Goal: Transaction & Acquisition: Purchase product/service

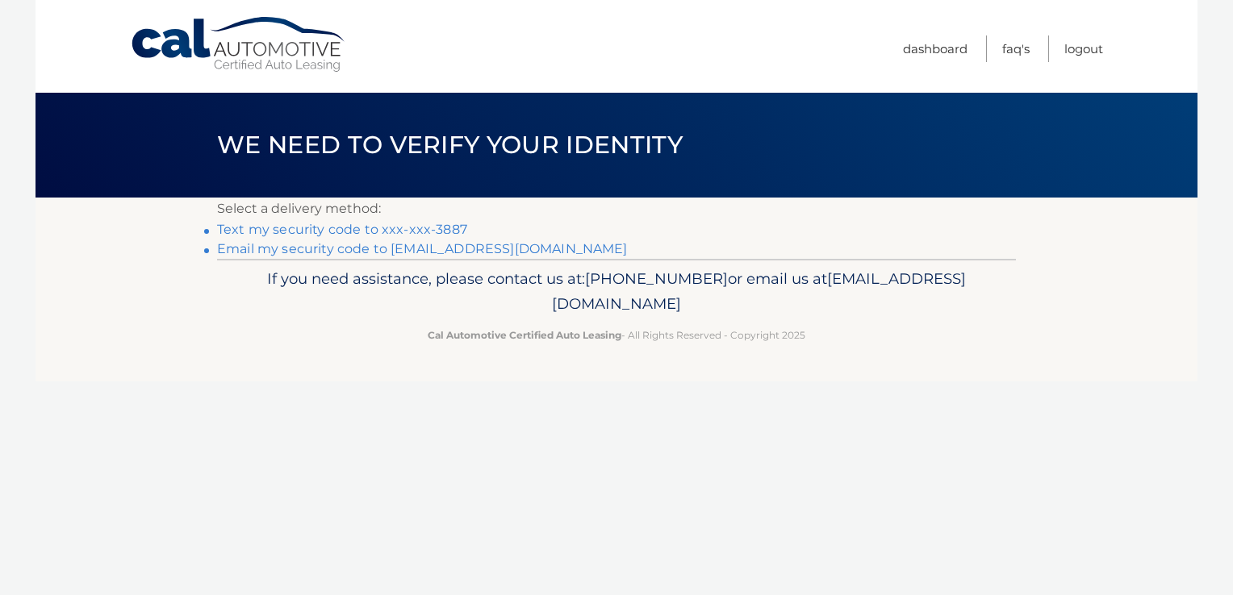
click at [425, 228] on link "Text my security code to xxx-xxx-3887" at bounding box center [342, 229] width 250 height 15
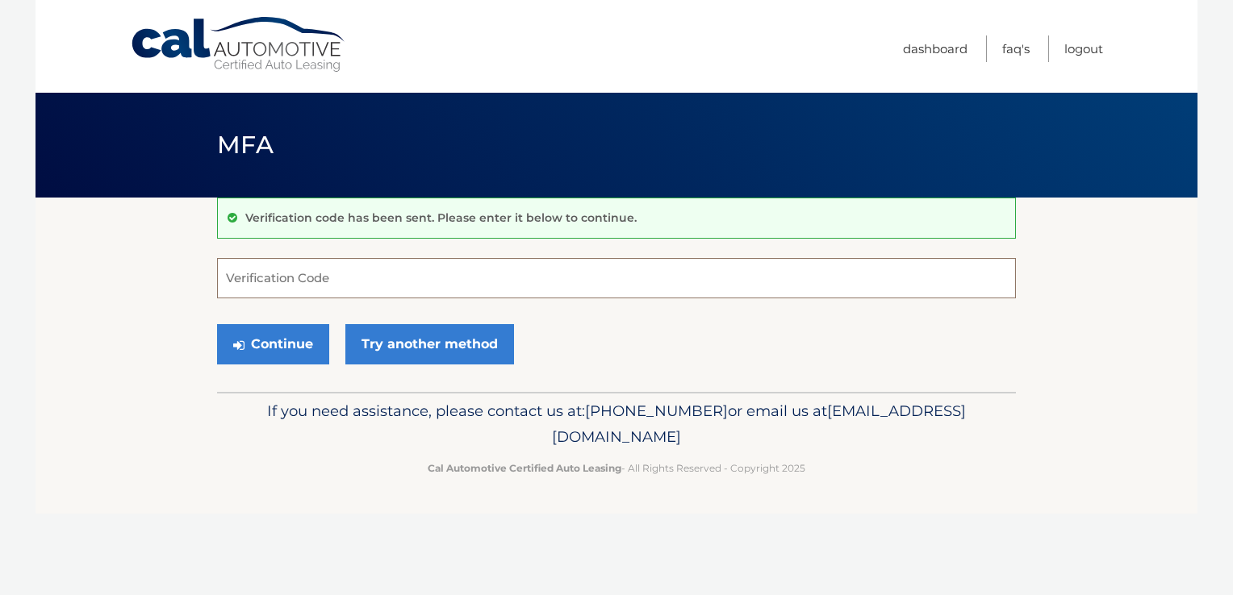
click at [245, 269] on input "Verification Code" at bounding box center [616, 278] width 799 height 40
type input "029437"
click at [284, 353] on button "Continue" at bounding box center [273, 344] width 112 height 40
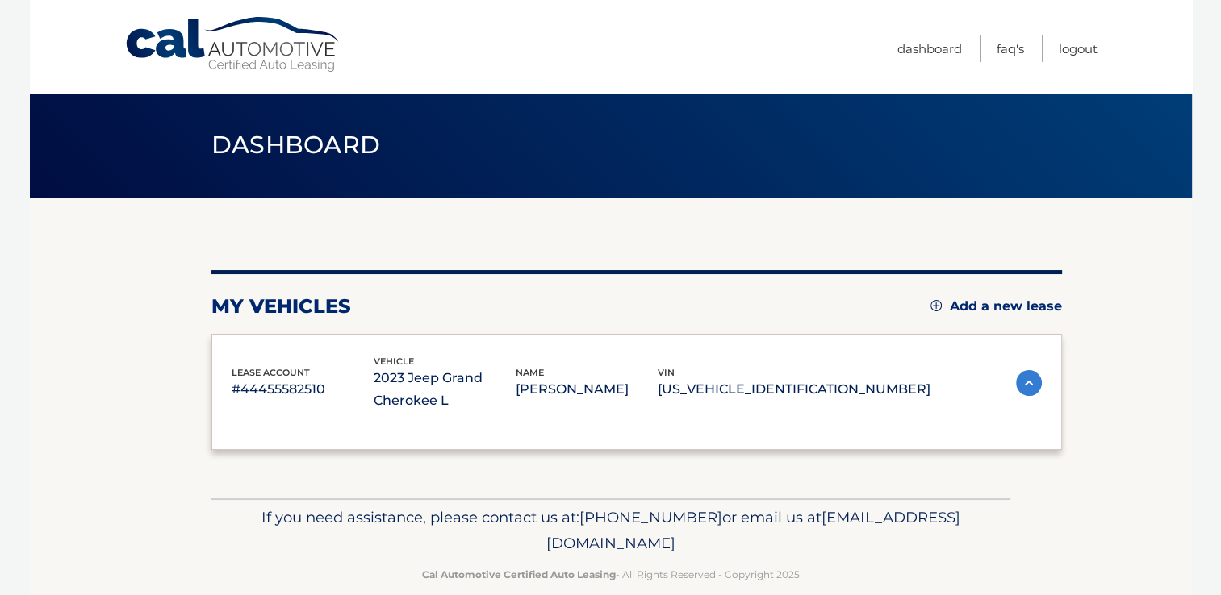
click at [277, 358] on div "lease account #44455582510 vehicle 2023 Jeep Grand Cherokee L name [PERSON_NAME…" at bounding box center [581, 383] width 699 height 59
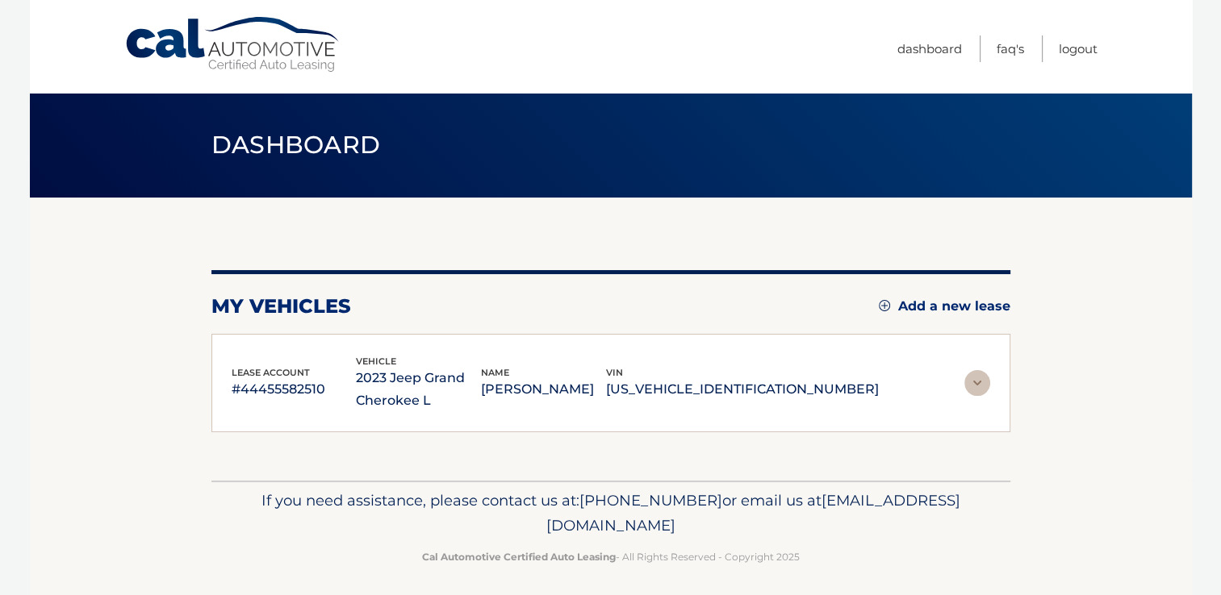
click at [302, 391] on p "#44455582510" at bounding box center [294, 389] width 125 height 23
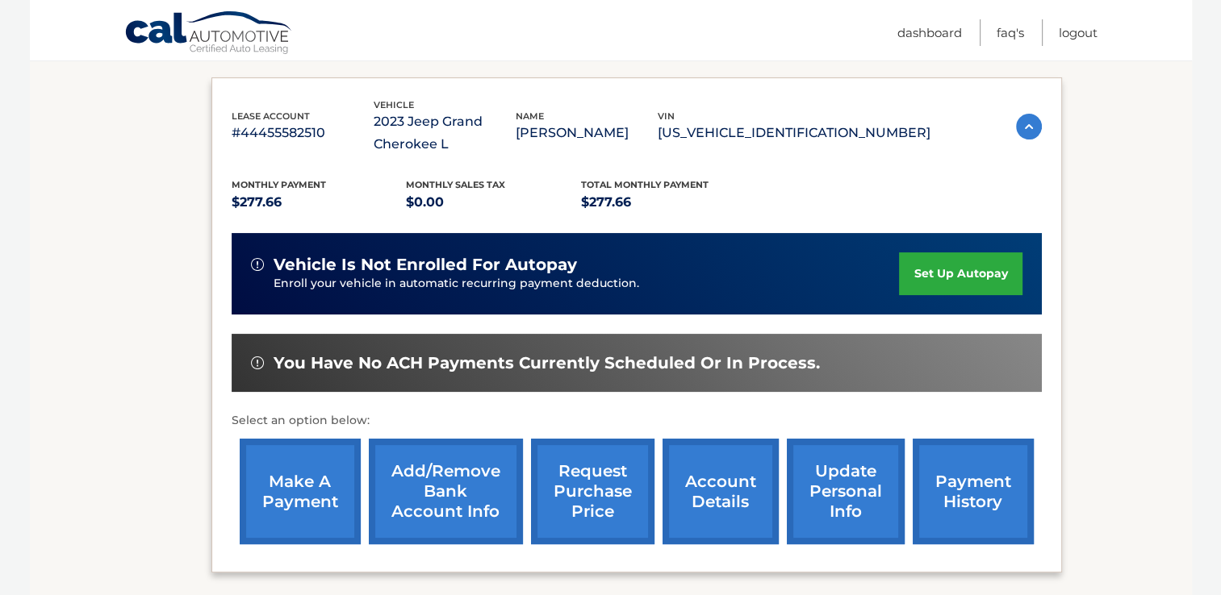
scroll to position [257, 0]
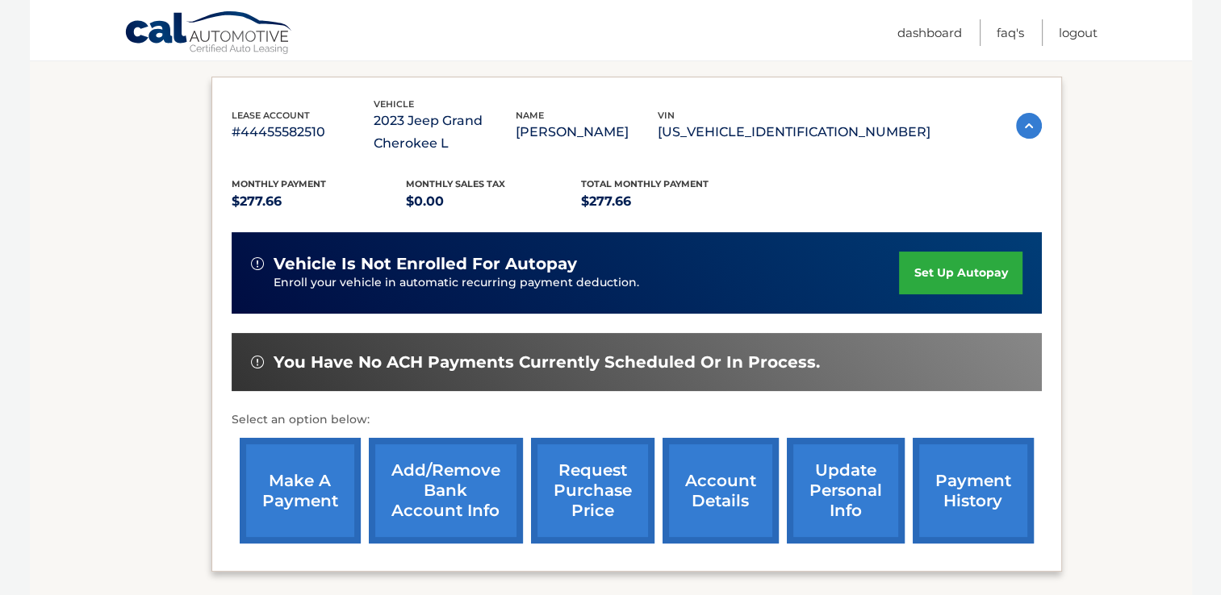
click at [290, 487] on link "make a payment" at bounding box center [300, 491] width 121 height 106
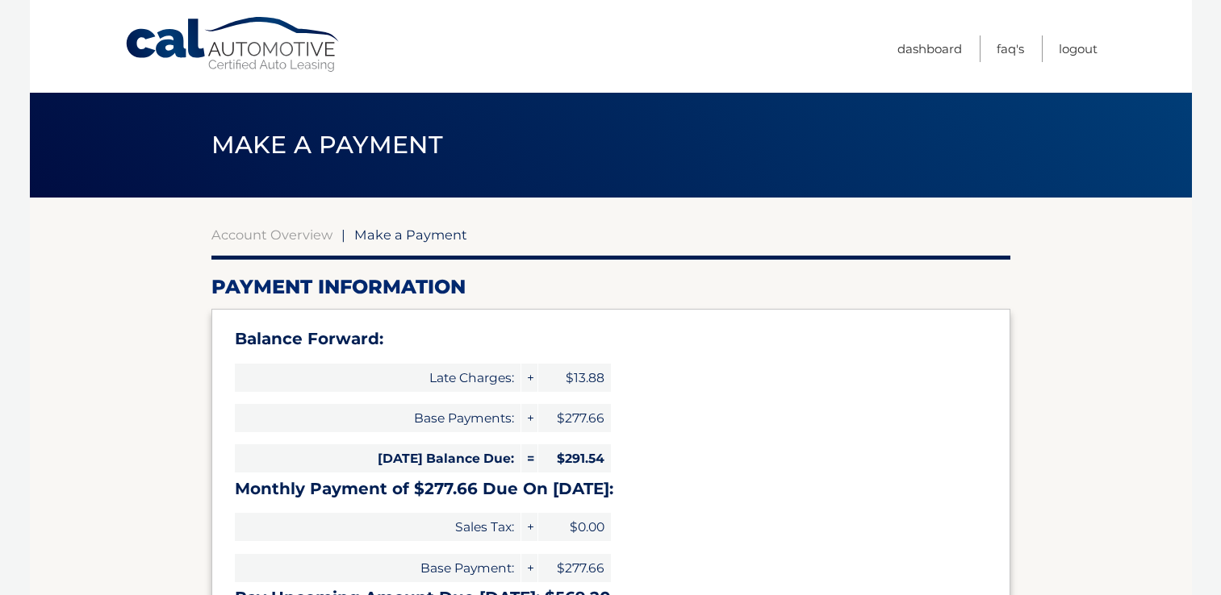
select select "NGJkZGZlNjEtZWYwYS00MjU1LTk5YzAtODA3MDE5MzI0OGRh"
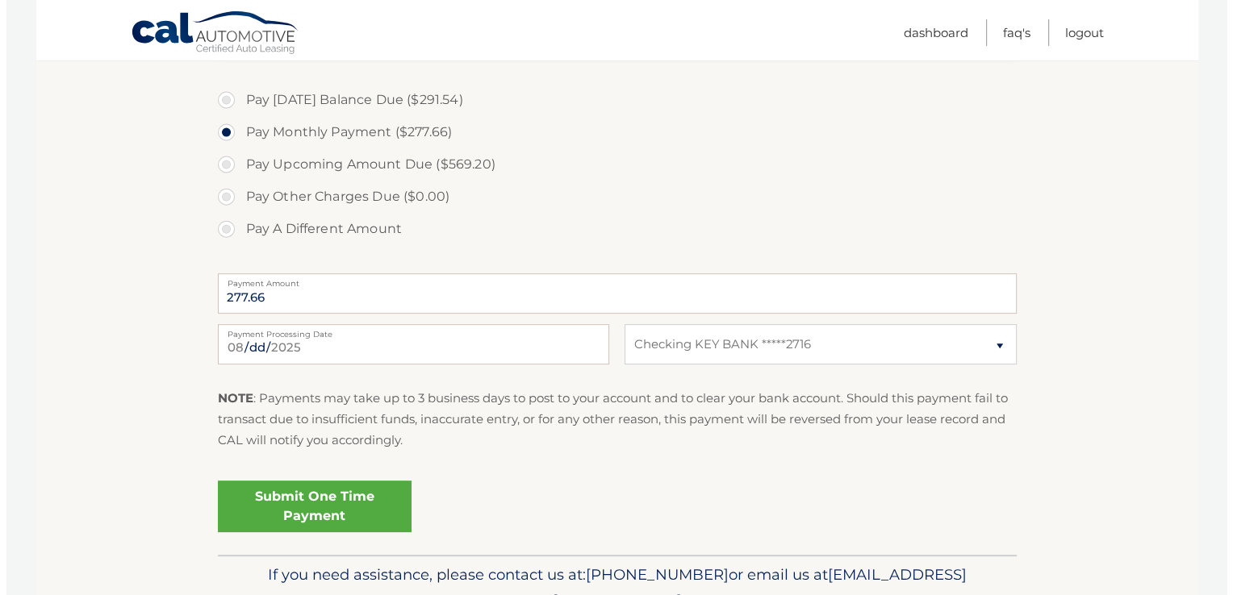
scroll to position [656, 0]
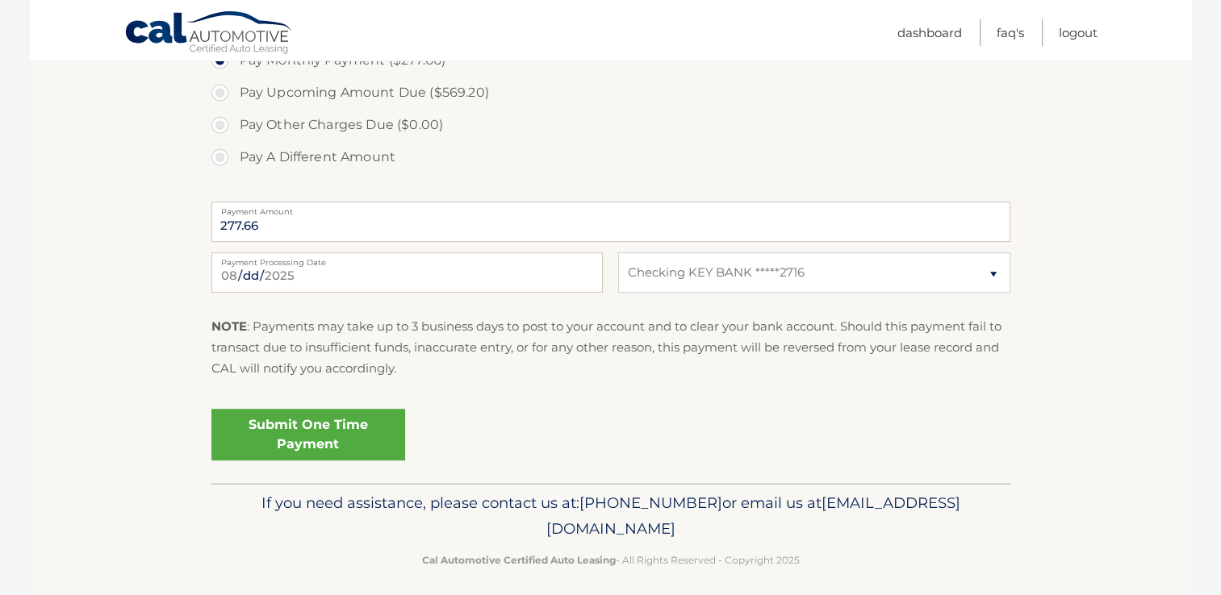
click at [332, 445] on link "Submit One Time Payment" at bounding box center [308, 435] width 194 height 52
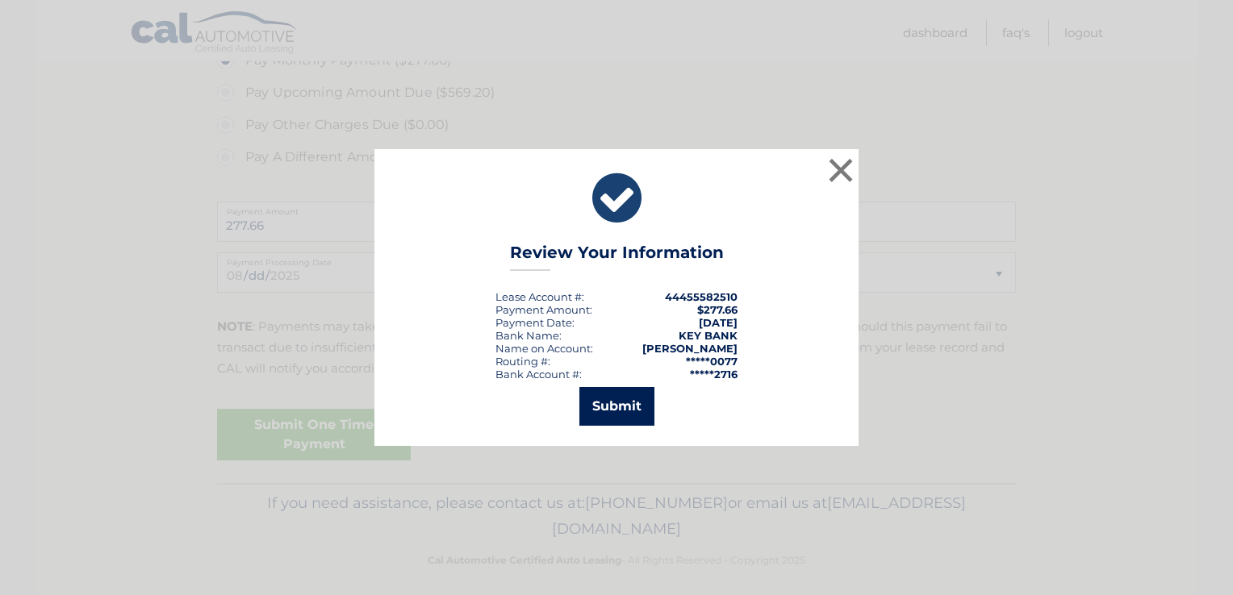
click at [616, 405] on button "Submit" at bounding box center [616, 406] width 75 height 39
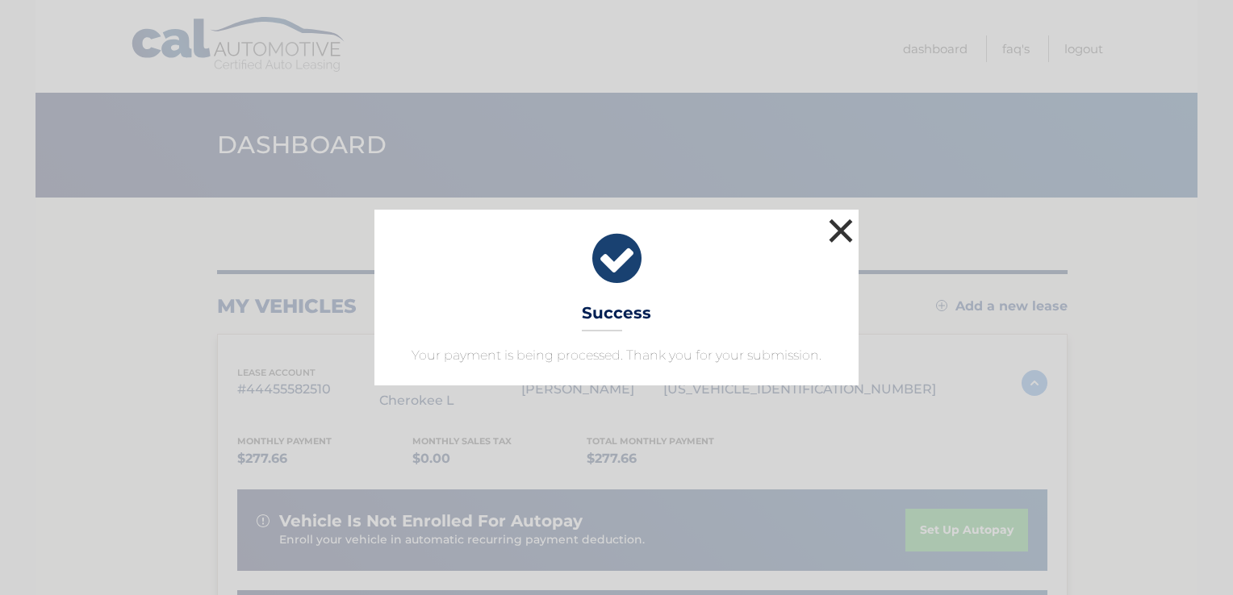
click at [833, 236] on button "×" at bounding box center [841, 231] width 32 height 32
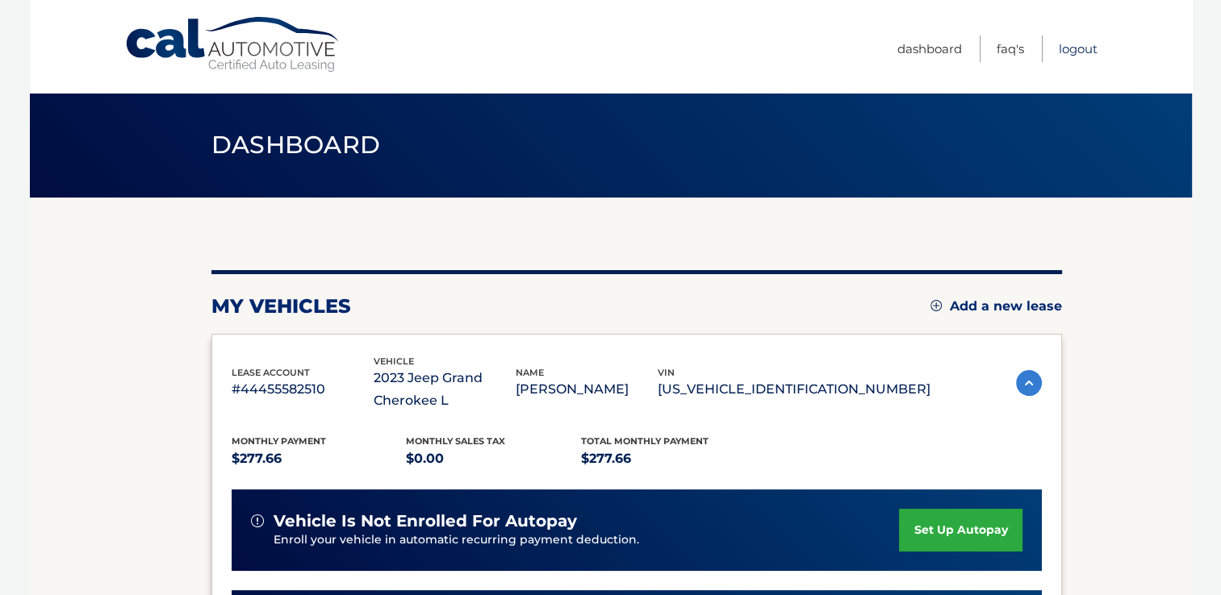
click at [1083, 52] on link "Logout" at bounding box center [1078, 49] width 39 height 27
